Goal: Transaction & Acquisition: Purchase product/service

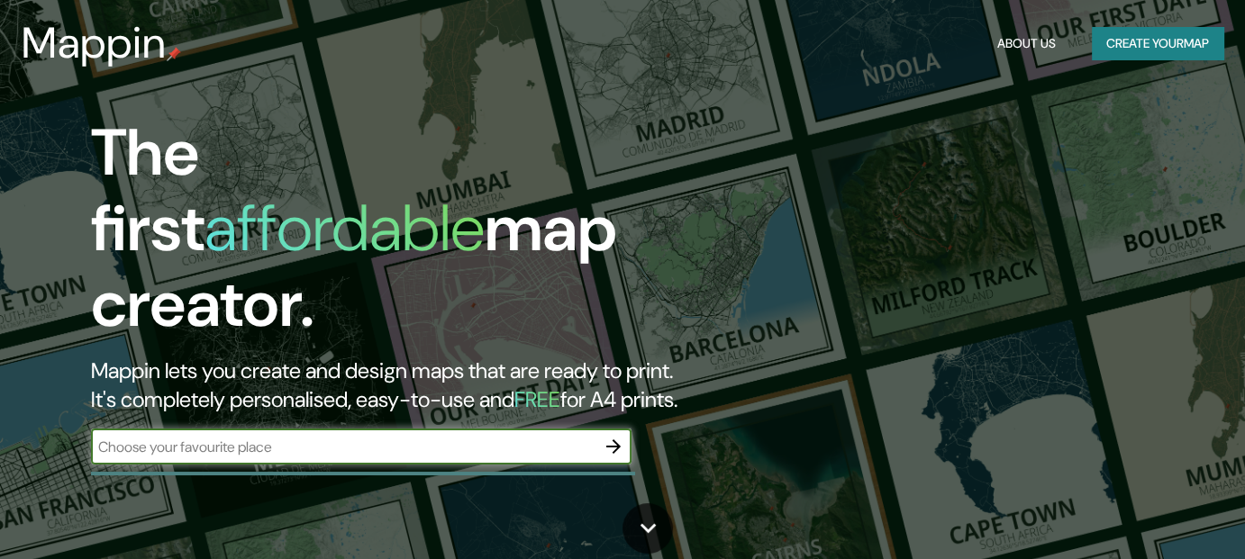
click at [467, 437] on input "text" at bounding box center [343, 447] width 504 height 21
type input "cra [STREET_ADDRESS]"
click at [604, 436] on icon "button" at bounding box center [614, 447] width 22 height 22
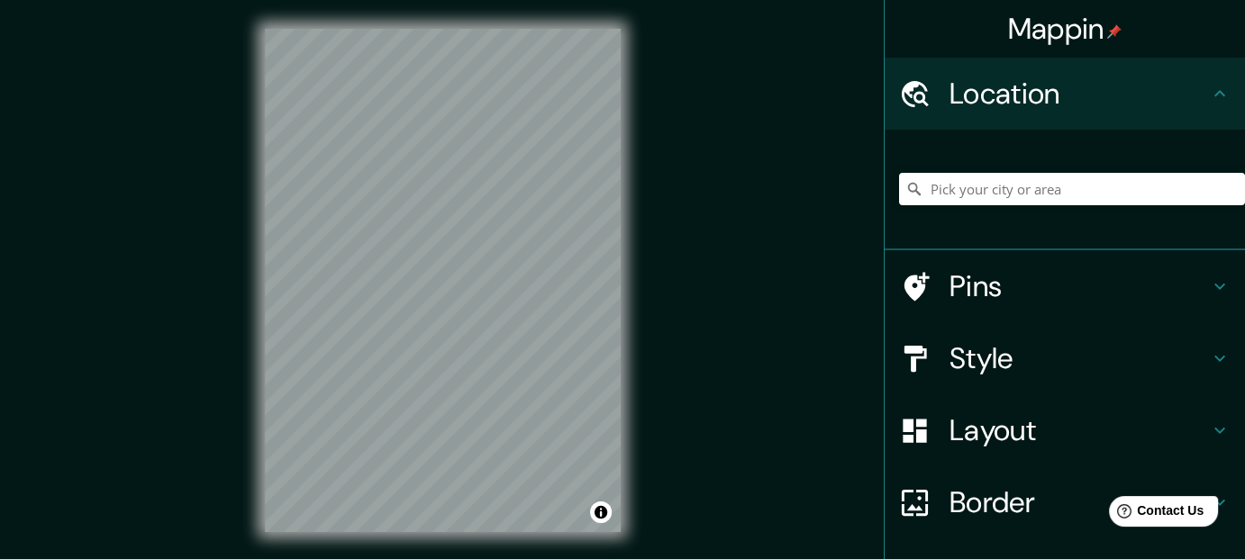
click at [642, 290] on div "© Mapbox © OpenStreetMap Improve this map" at bounding box center [442, 280] width 413 height 561
click at [939, 190] on input "Pick your city or area" at bounding box center [1072, 189] width 346 height 32
click at [1002, 113] on div "Location" at bounding box center [1065, 94] width 360 height 72
click at [1051, 189] on input "Pick your city or area" at bounding box center [1072, 189] width 346 height 32
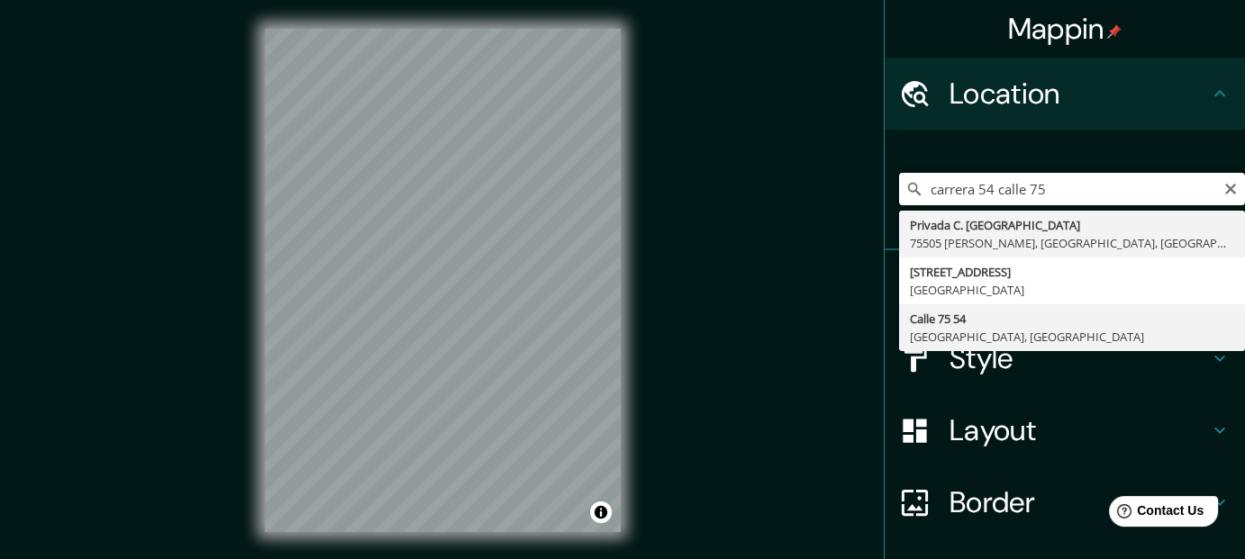
type input "Calle 75 54, 080001 Barranquilla, Atlántico, Colombia"
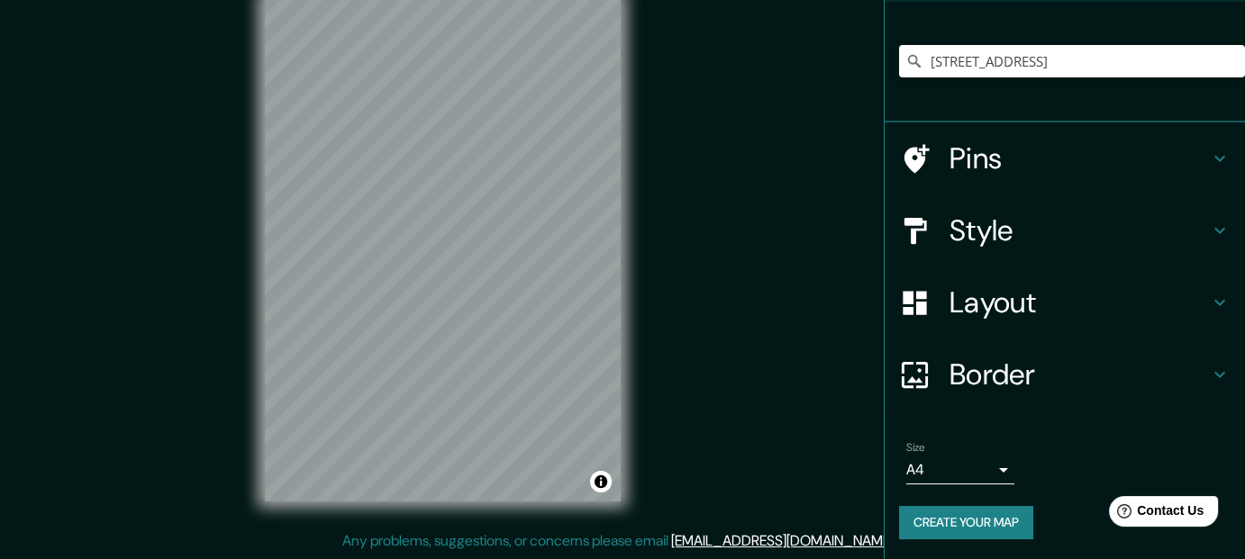
scroll to position [38, 0]
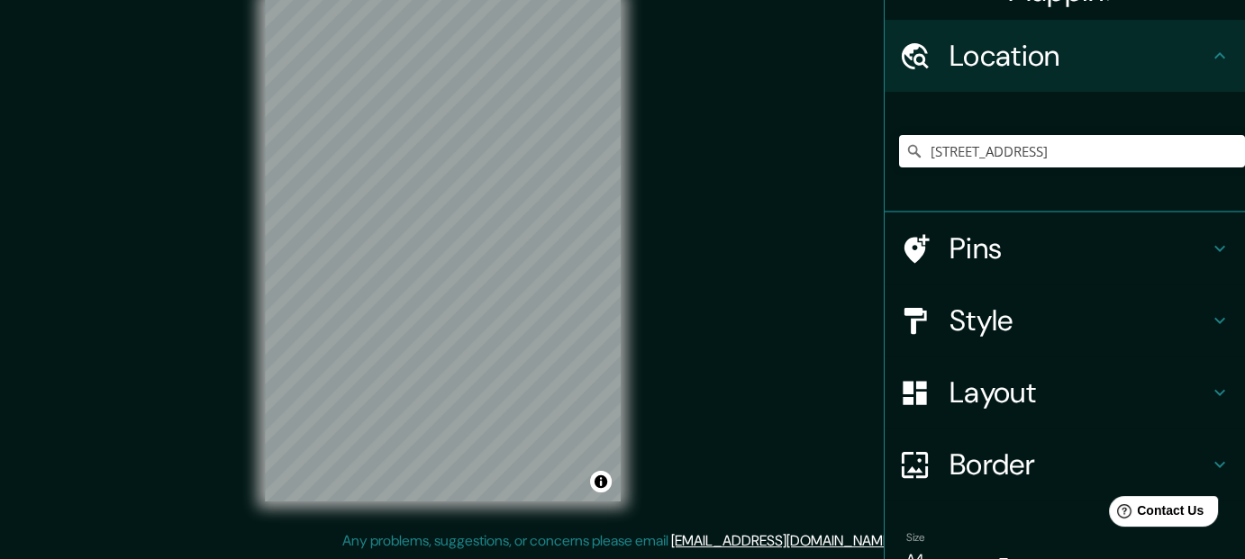
click at [1008, 329] on h4 "Style" at bounding box center [1078, 321] width 259 height 36
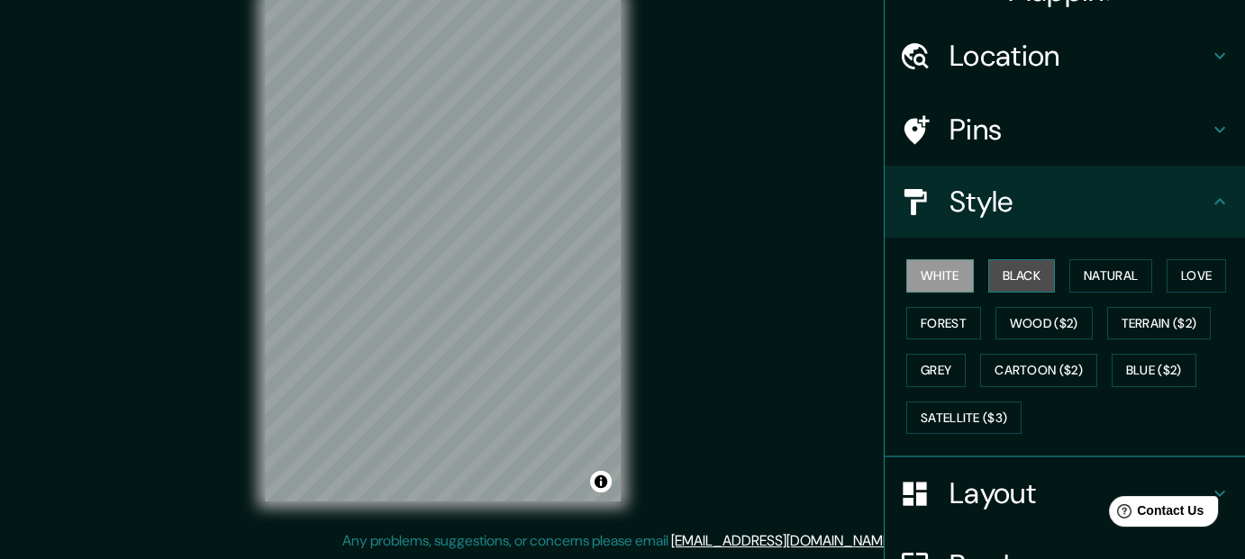
click at [1016, 274] on button "Black" at bounding box center [1022, 275] width 68 height 33
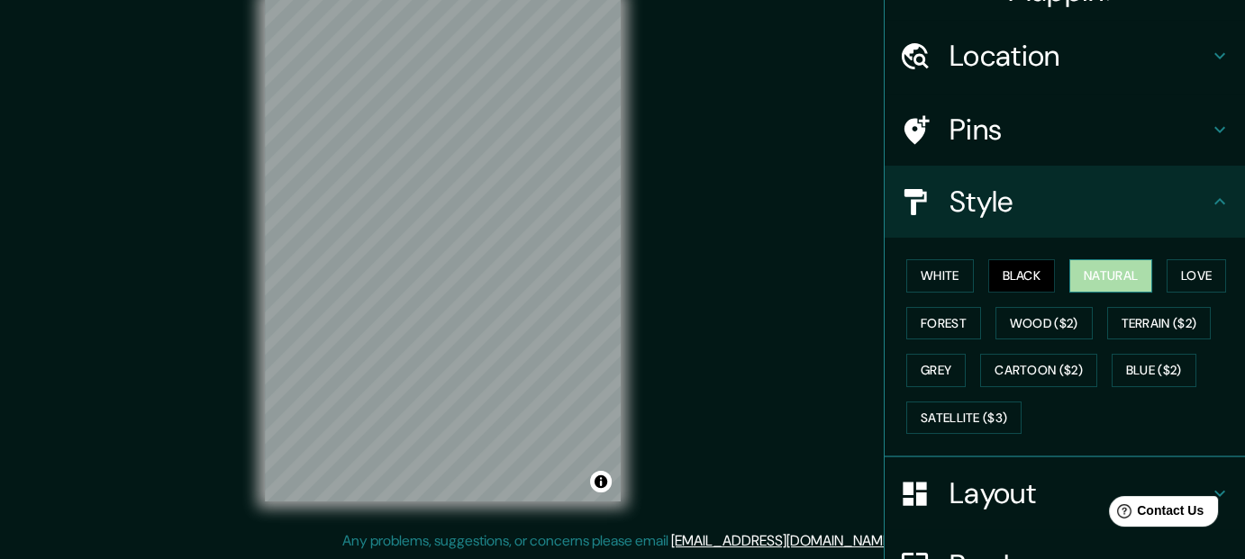
click at [1088, 270] on button "Natural" at bounding box center [1110, 275] width 83 height 33
click at [1171, 270] on button "Love" at bounding box center [1195, 275] width 59 height 33
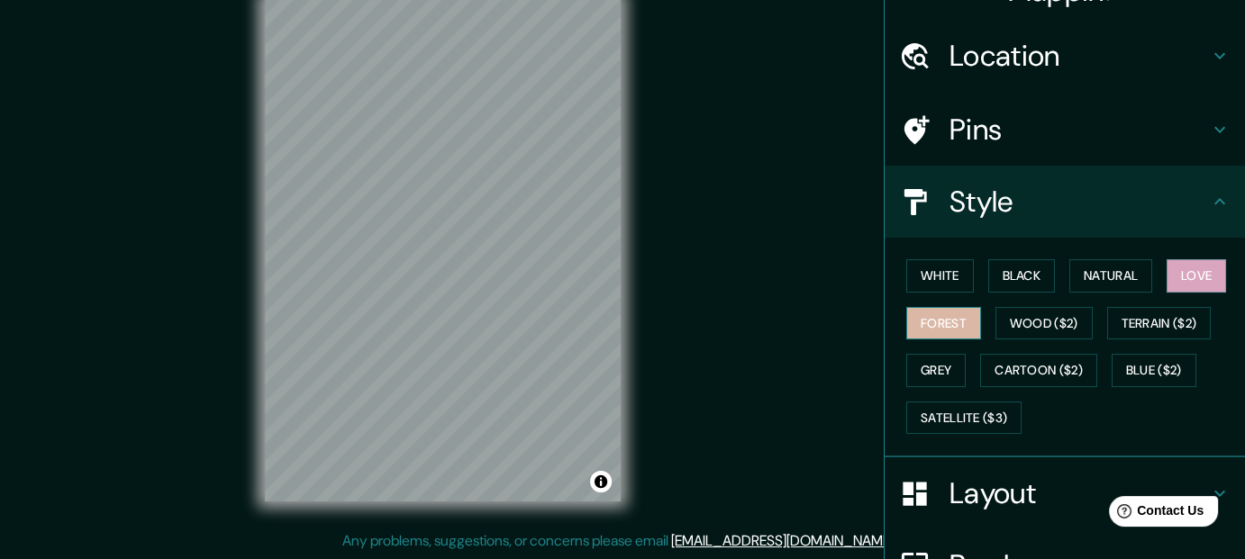
click at [933, 318] on button "Forest" at bounding box center [943, 323] width 75 height 33
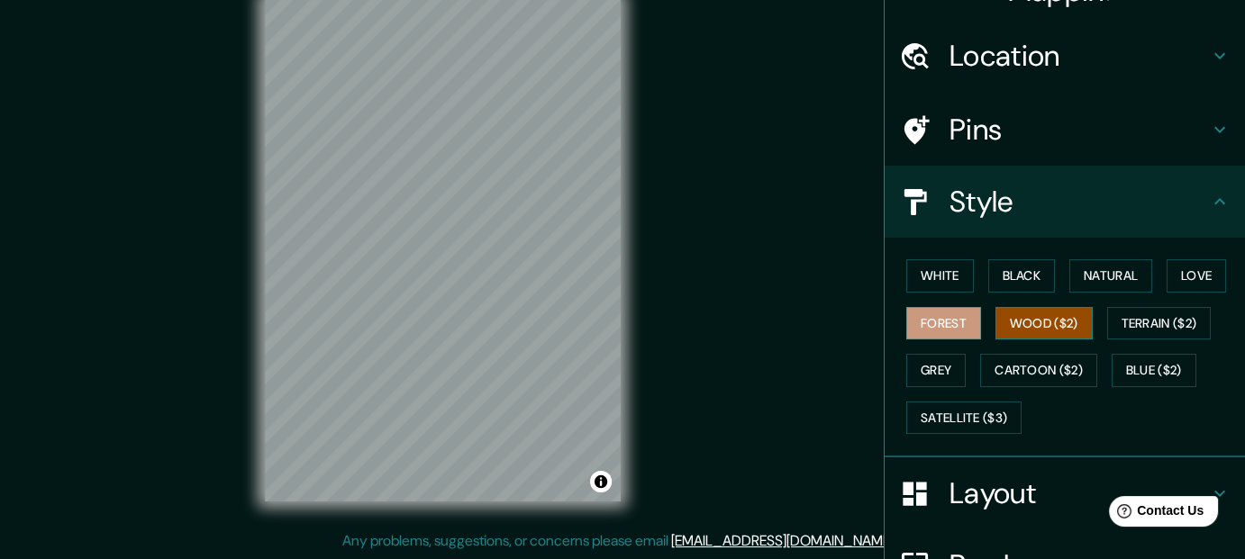
click at [1043, 327] on button "Wood ($2)" at bounding box center [1043, 323] width 97 height 33
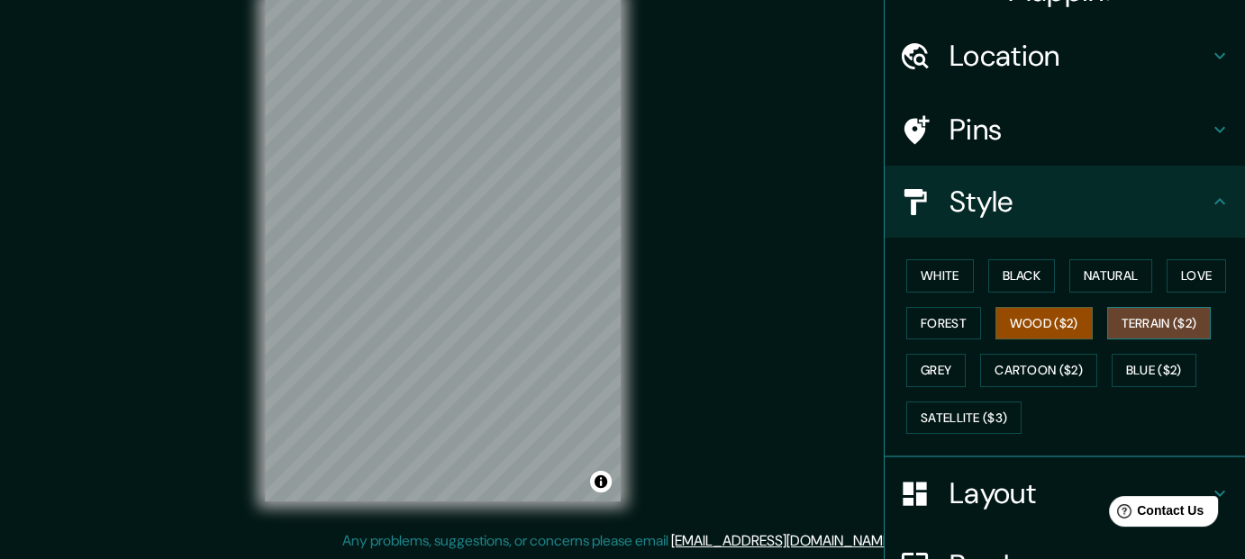
click at [1126, 319] on button "Terrain ($2)" at bounding box center [1159, 323] width 104 height 33
click at [912, 362] on button "Grey" at bounding box center [935, 370] width 59 height 33
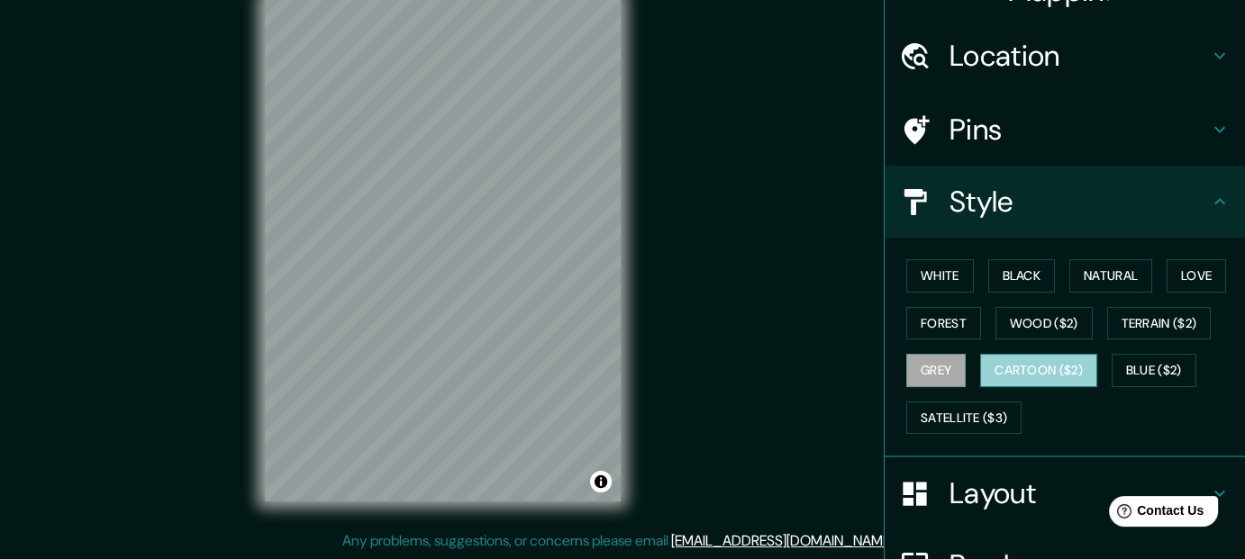
click at [1052, 373] on button "Cartoon ($2)" at bounding box center [1038, 370] width 117 height 33
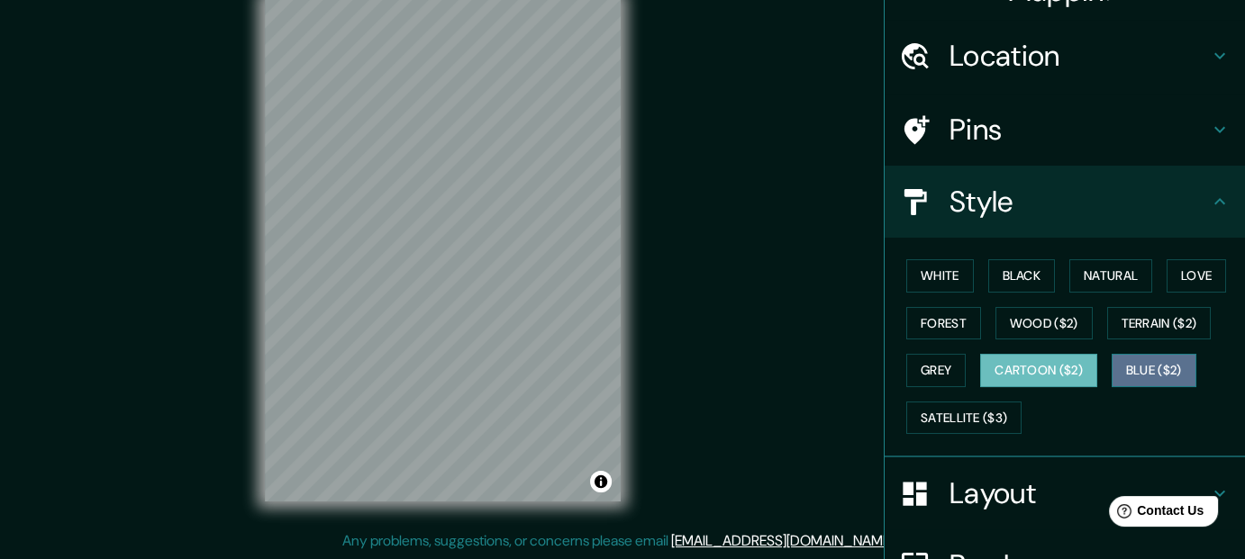
click at [1141, 368] on button "Blue ($2)" at bounding box center [1154, 370] width 85 height 33
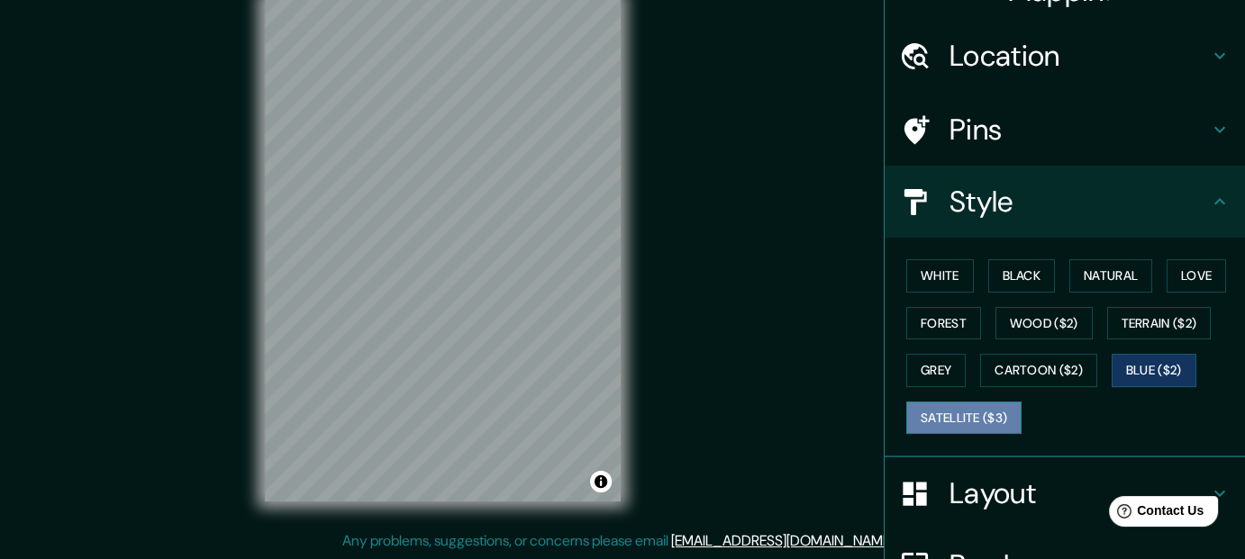
click at [958, 417] on button "Satellite ($3)" at bounding box center [963, 418] width 115 height 33
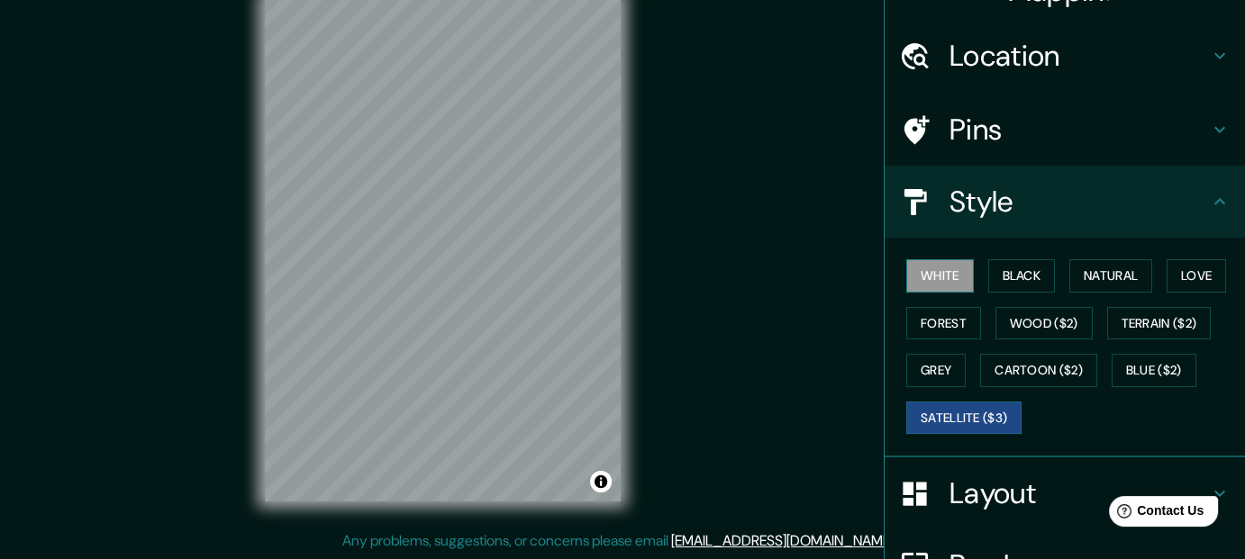
click at [941, 275] on button "White" at bounding box center [940, 275] width 68 height 33
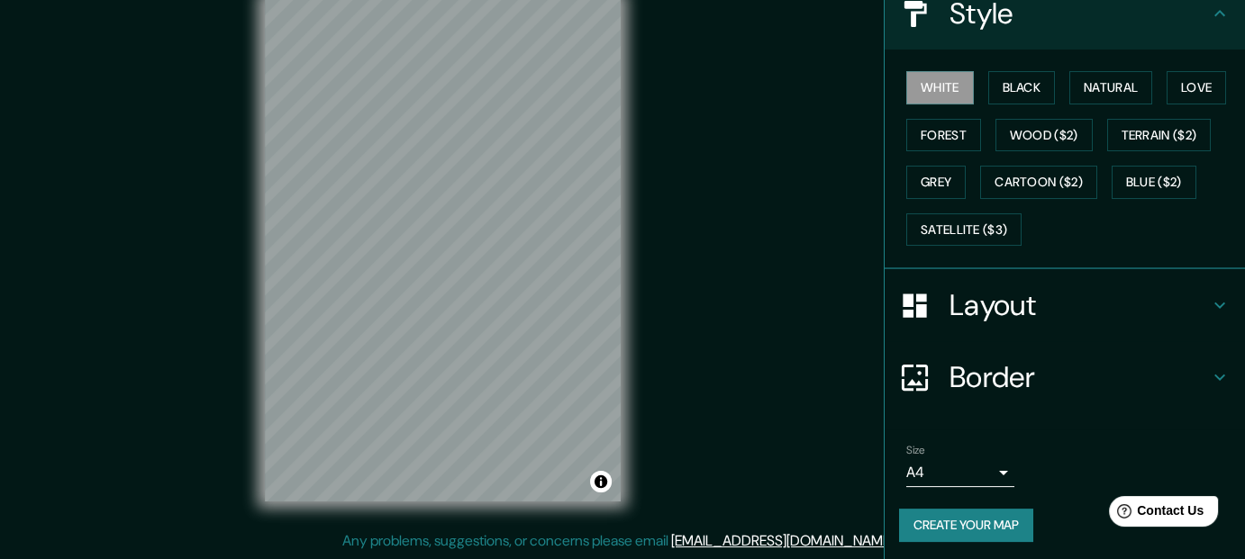
click at [1017, 304] on h4 "Layout" at bounding box center [1078, 305] width 259 height 36
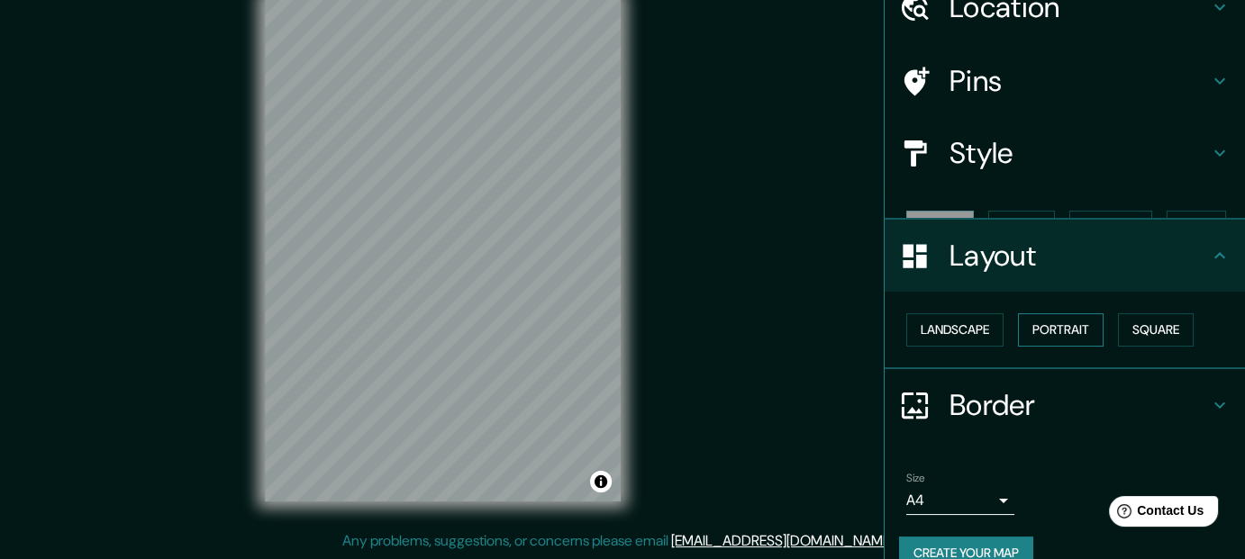
scroll to position [86, 0]
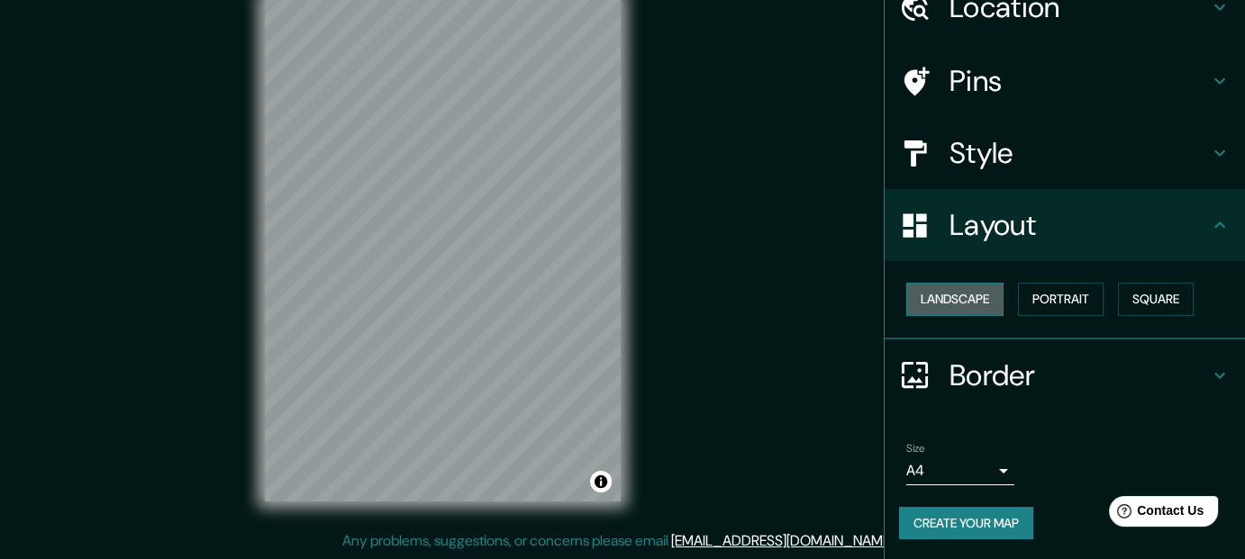
click at [957, 305] on button "Landscape" at bounding box center [954, 299] width 97 height 33
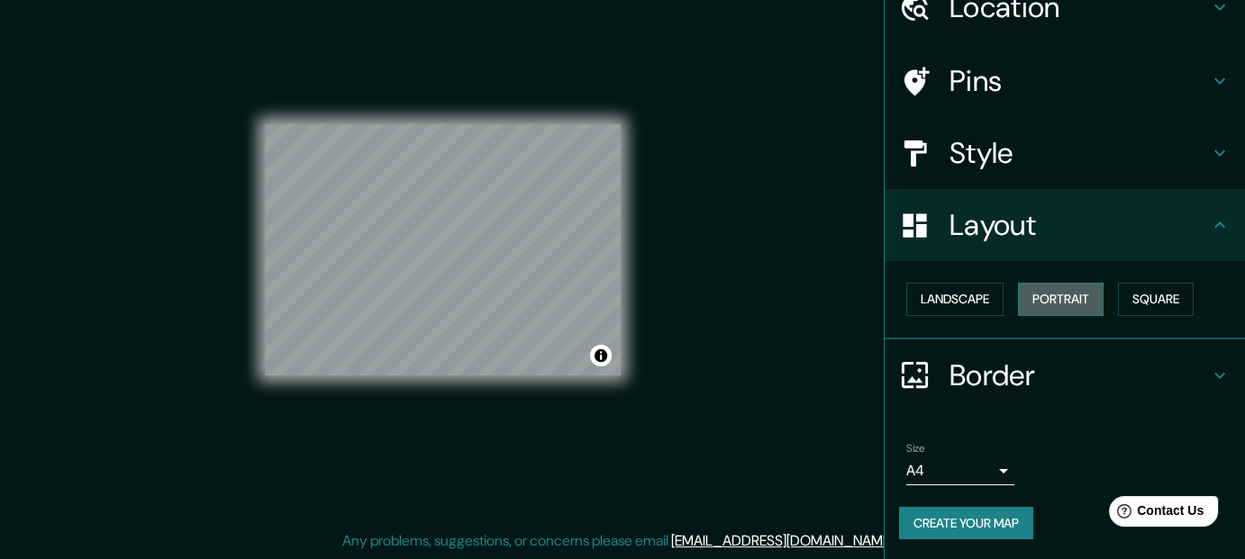
click at [1028, 302] on button "Portrait" at bounding box center [1061, 299] width 86 height 33
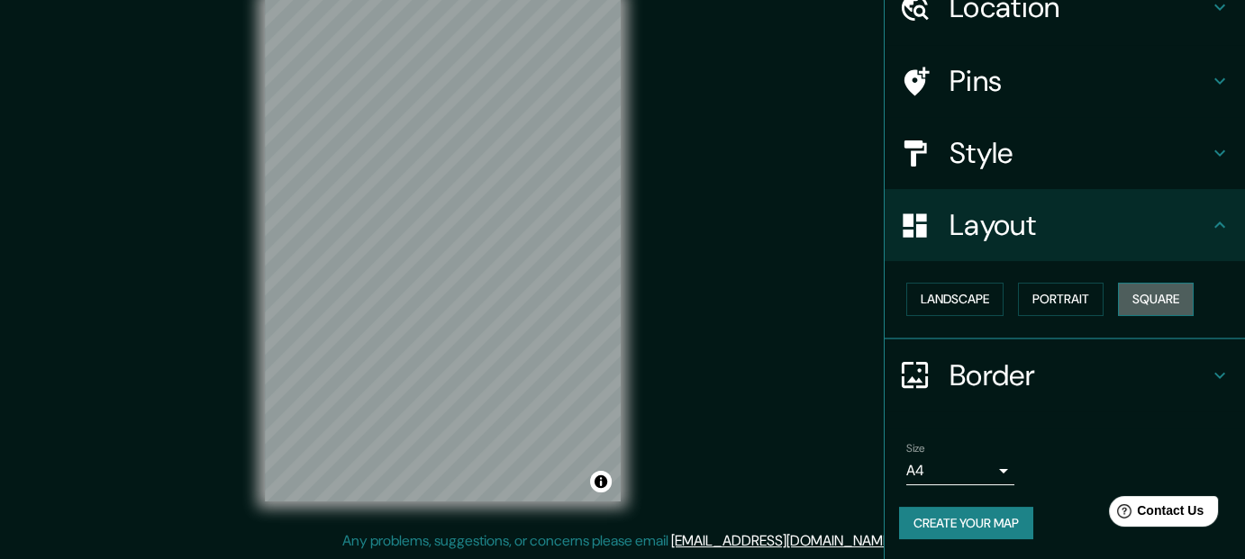
click at [1133, 298] on button "Square" at bounding box center [1156, 299] width 76 height 33
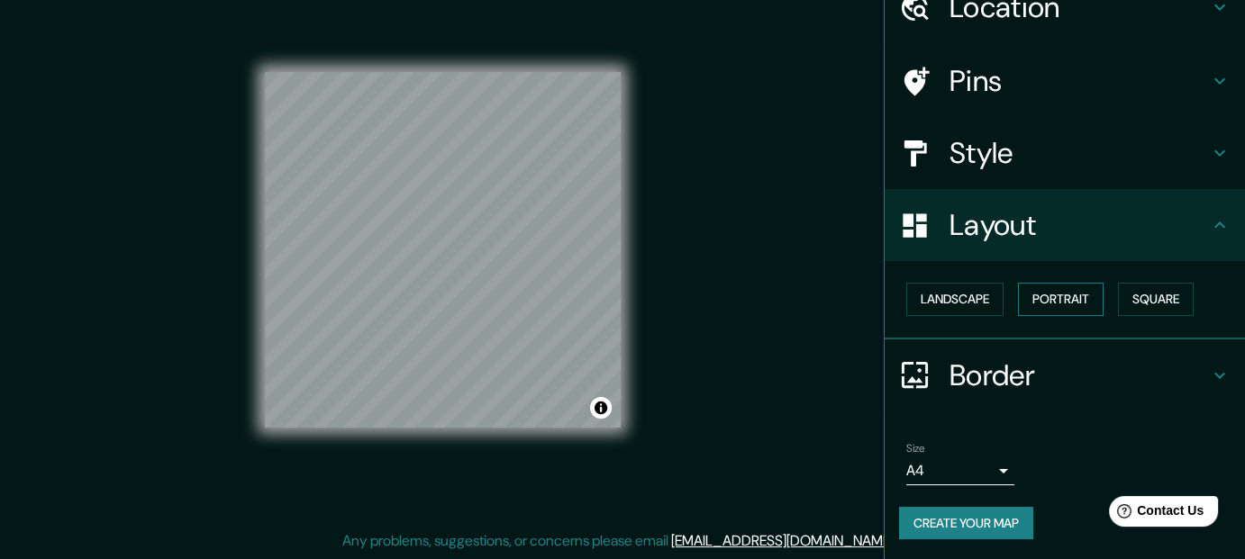
click at [1064, 304] on button "Portrait" at bounding box center [1061, 299] width 86 height 33
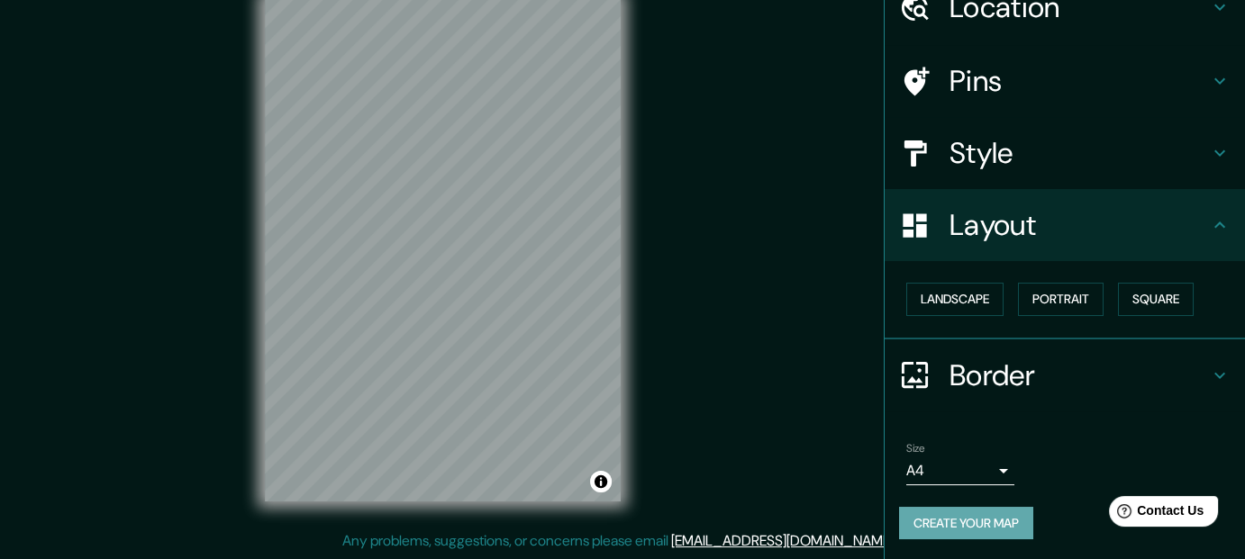
click at [991, 520] on button "Create your map" at bounding box center [966, 523] width 134 height 33
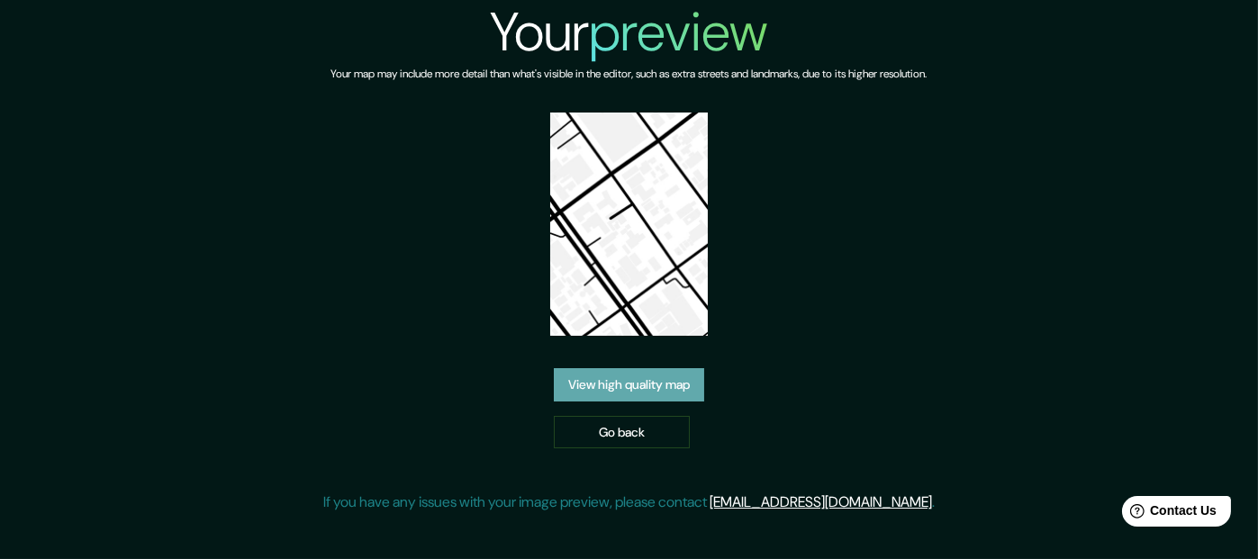
click at [658, 390] on link "View high quality map" at bounding box center [629, 384] width 150 height 33
